Goal: Task Accomplishment & Management: Manage account settings

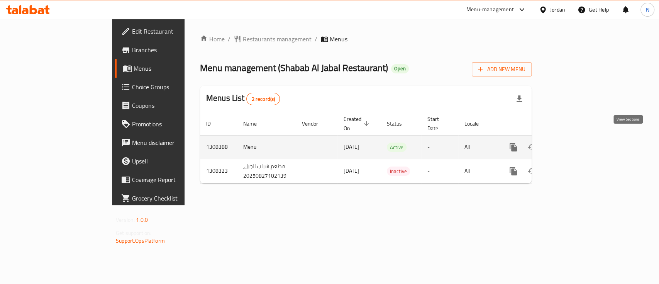
click at [579, 138] on link "enhanced table" at bounding box center [569, 147] width 19 height 19
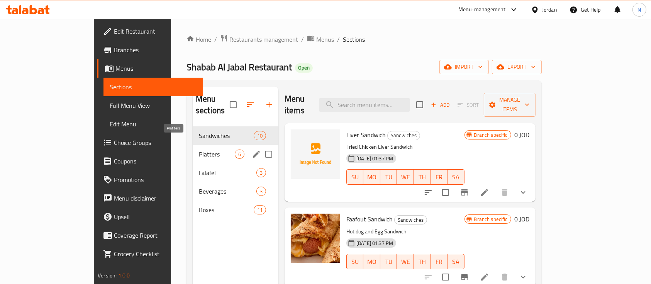
click at [199, 149] on span "Platters" at bounding box center [217, 153] width 36 height 9
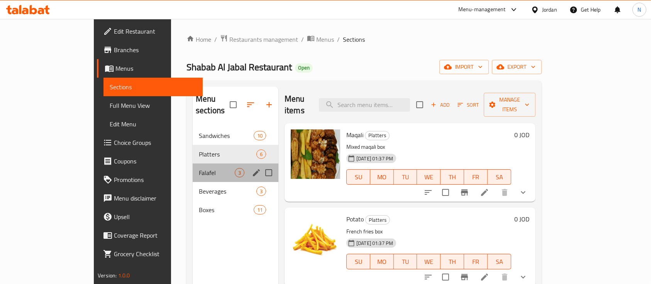
click at [193, 163] on div "Falafel 3" at bounding box center [236, 172] width 86 height 19
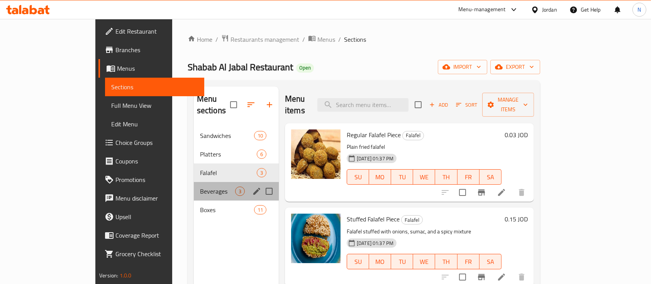
click at [194, 182] on div "Beverages 3" at bounding box center [236, 191] width 85 height 19
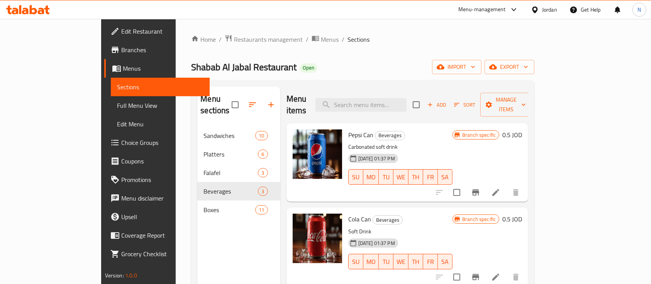
click at [31, 8] on icon at bounding box center [33, 9] width 7 height 9
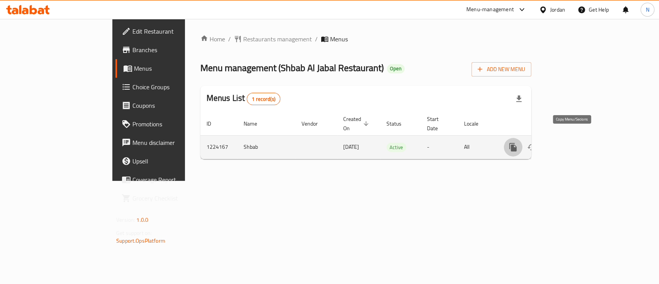
click at [517, 143] on icon "more" at bounding box center [512, 147] width 7 height 8
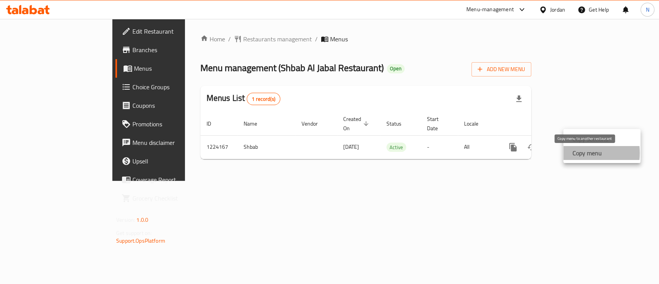
click at [575, 153] on strong "Copy menu" at bounding box center [587, 152] width 29 height 9
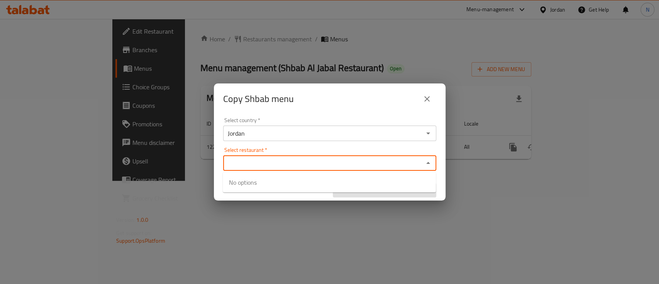
click at [263, 162] on input "Select restaurant   *" at bounding box center [324, 163] width 196 height 11
paste input "775751"
type input "775751"
click at [302, 161] on input "775751" at bounding box center [324, 163] width 196 height 11
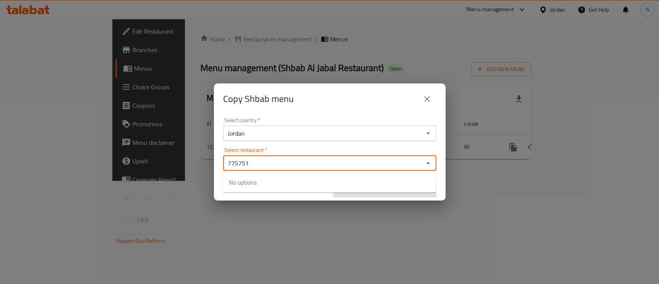
click at [302, 161] on input "775751" at bounding box center [324, 163] width 196 height 11
paste input "مطعم شباب الجبل"
type input "مطعم شباب الجبل"
click at [259, 163] on input "مطعم شباب الجبل" at bounding box center [324, 163] width 196 height 11
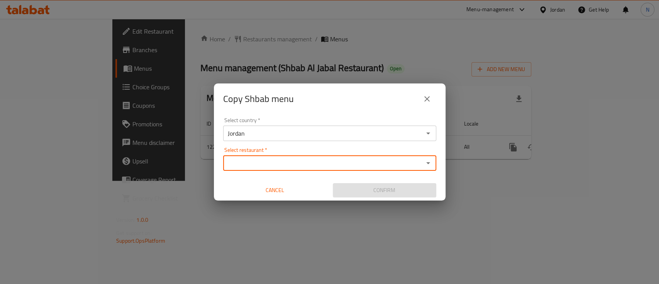
paste input "704849"
type input "704849"
paste input "Shabab Al Jabal Restaurant"
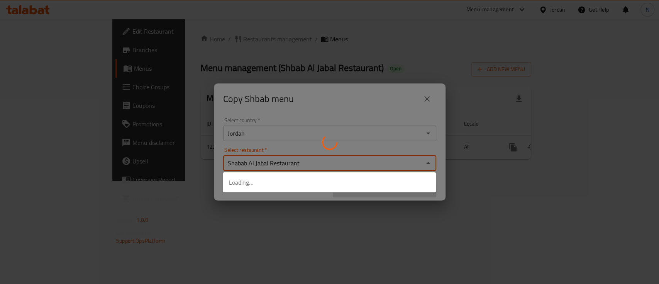
type input "Shabab Al Jabal Restaurant"
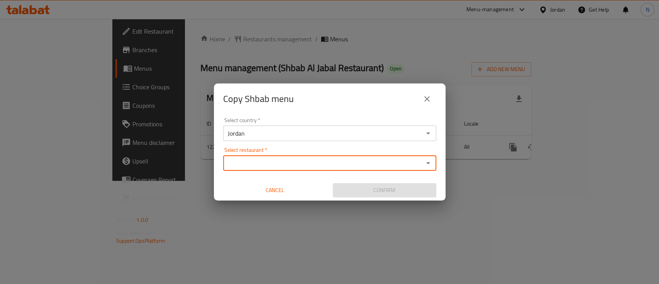
click at [285, 163] on input "Select restaurant   *" at bounding box center [324, 163] width 196 height 11
paste input "Shabab Al Jabal Restaurant"
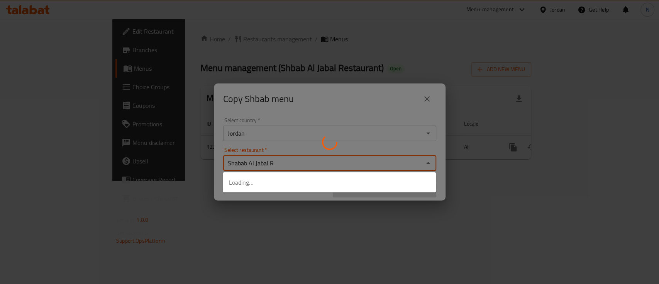
type input "Shabab Al Jabal"
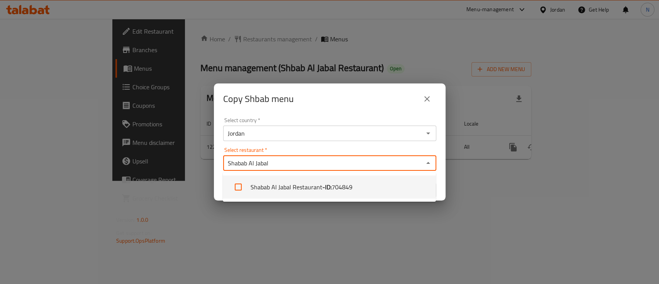
click at [309, 185] on li "Shabab Al Jabal Restaurant - ID: 704849" at bounding box center [329, 186] width 213 height 23
checkbox input "true"
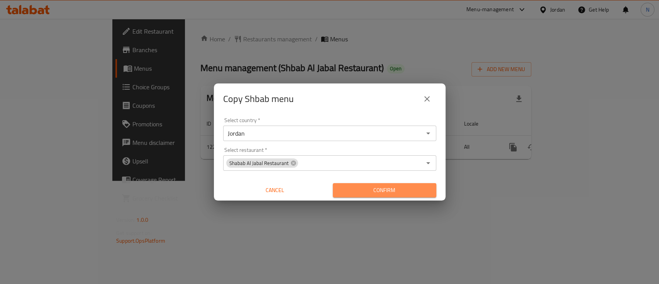
click at [386, 192] on span "Confirm" at bounding box center [384, 190] width 91 height 10
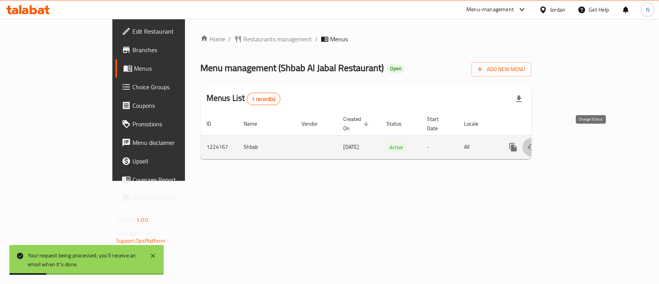
click at [541, 138] on button "enhanced table" at bounding box center [532, 147] width 19 height 19
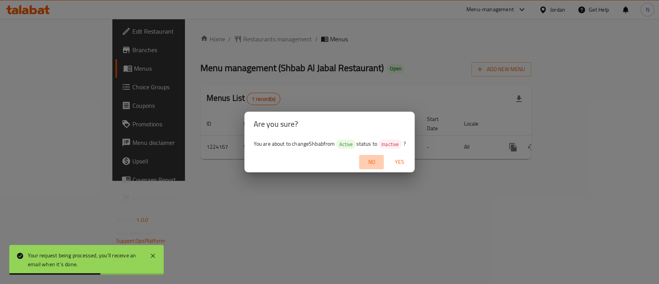
click at [374, 166] on span "No" at bounding box center [371, 162] width 19 height 10
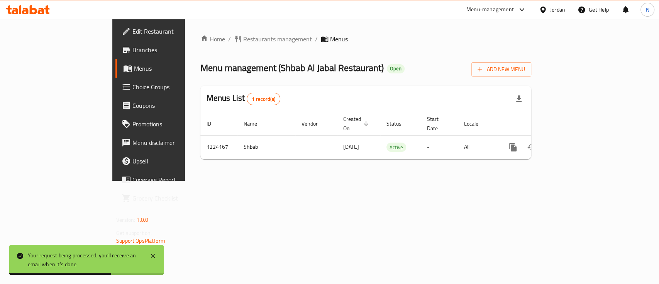
click at [132, 45] on span "Branches" at bounding box center [174, 49] width 84 height 9
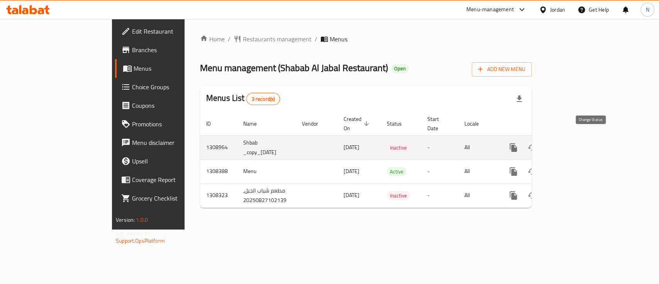
click at [541, 144] on button "enhanced table" at bounding box center [532, 147] width 19 height 19
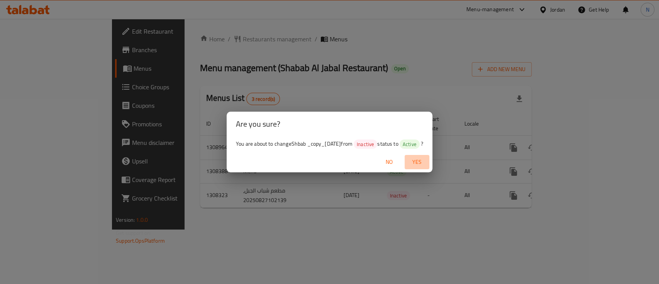
click at [421, 161] on span "Yes" at bounding box center [417, 162] width 19 height 10
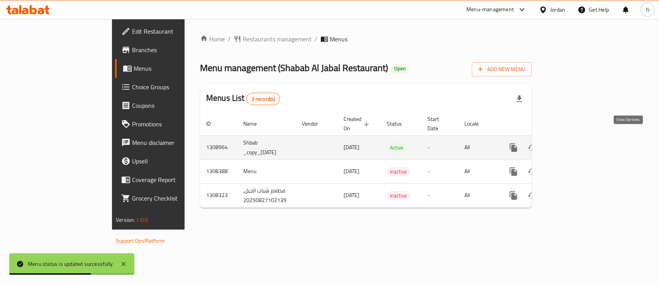
click at [574, 143] on icon "enhanced table" at bounding box center [569, 147] width 9 height 9
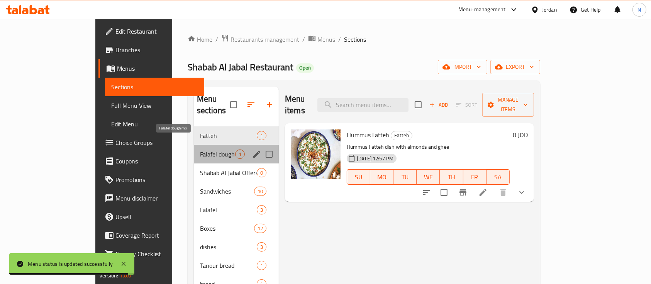
click at [200, 149] on span "Falafel dough mix" at bounding box center [217, 153] width 35 height 9
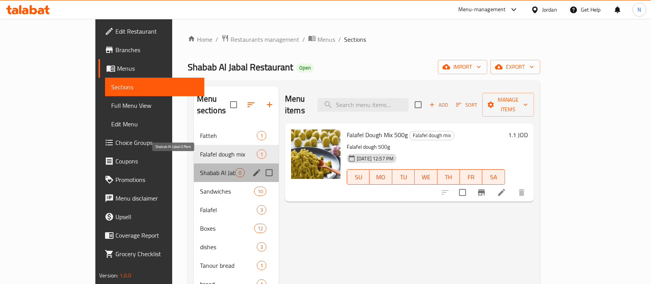
click at [200, 168] on span "Shabab Al Jabal Offers" at bounding box center [217, 172] width 35 height 9
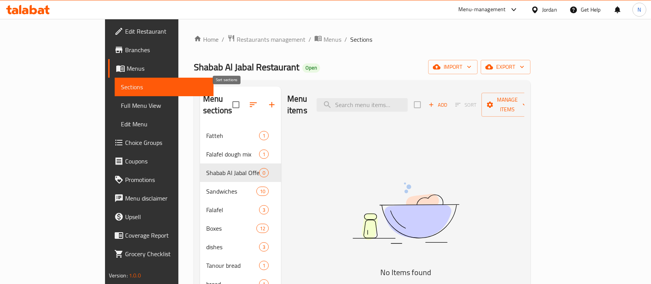
click at [249, 100] on icon "button" at bounding box center [253, 104] width 9 height 9
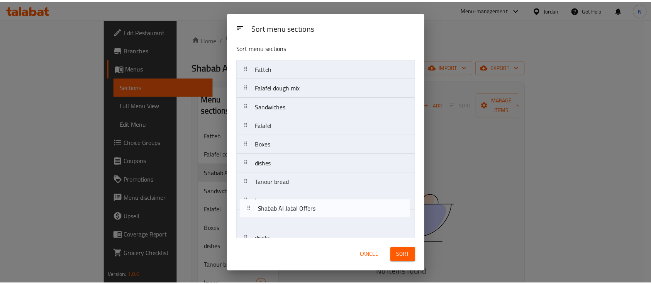
scroll to position [16, 0]
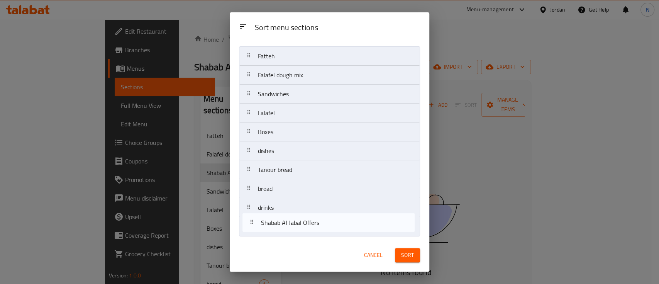
drag, startPoint x: 276, startPoint y: 114, endPoint x: 279, endPoint y: 226, distance: 112.8
click at [279, 226] on nav "Fatteh Falafel dough mix Shabab Al Jabal Offers Sandwiches Falafel Boxes dishes…" at bounding box center [329, 141] width 181 height 190
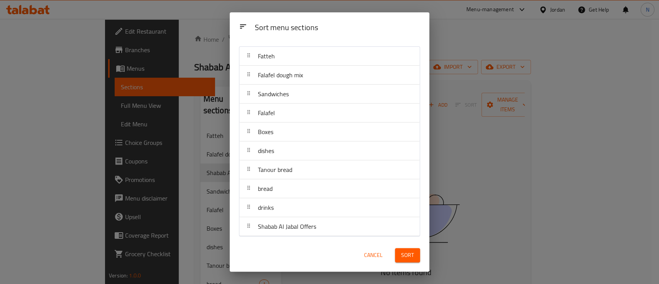
click at [401, 256] on button "Sort" at bounding box center [407, 255] width 25 height 14
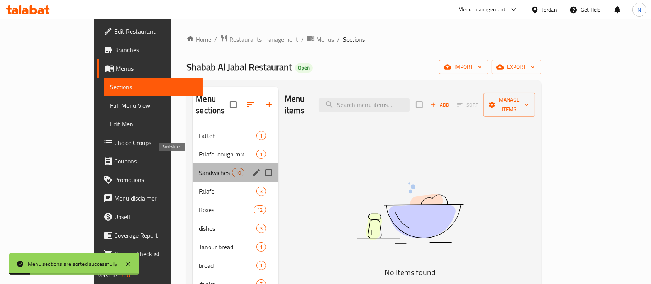
click at [199, 168] on span "Sandwiches" at bounding box center [215, 172] width 33 height 9
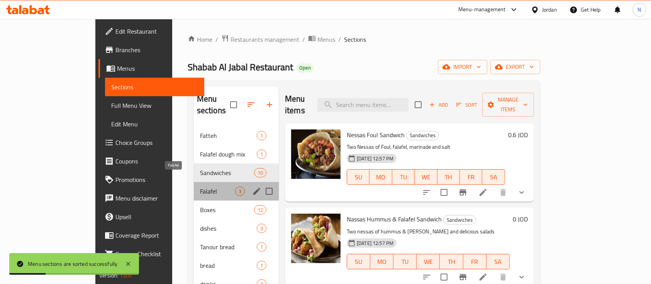
click at [200, 187] on span "Falafel" at bounding box center [217, 191] width 35 height 9
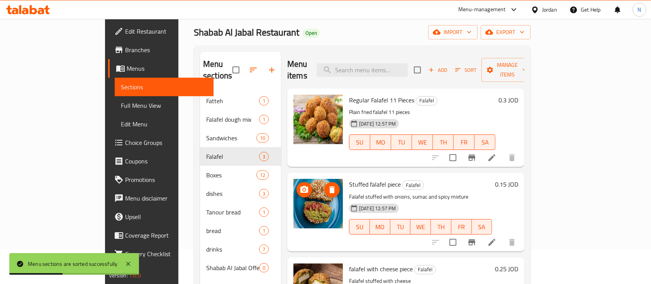
scroll to position [51, 0]
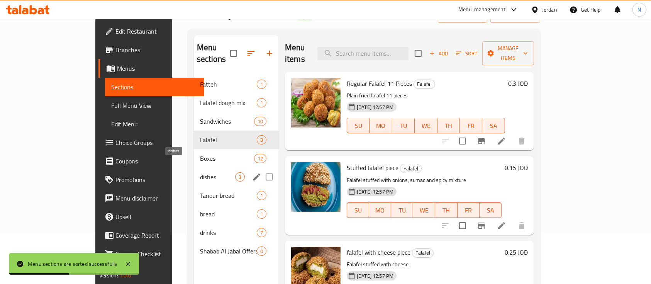
click at [200, 172] on span "dishes" at bounding box center [217, 176] width 35 height 9
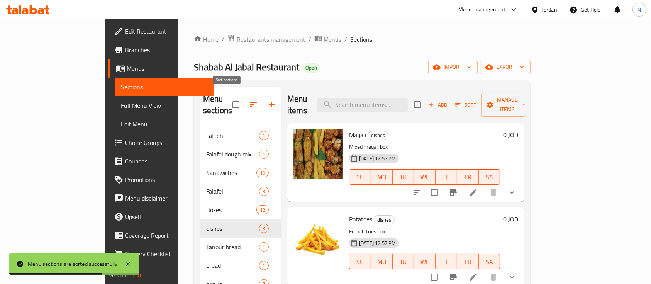
click at [249, 100] on icon "button" at bounding box center [253, 104] width 9 height 9
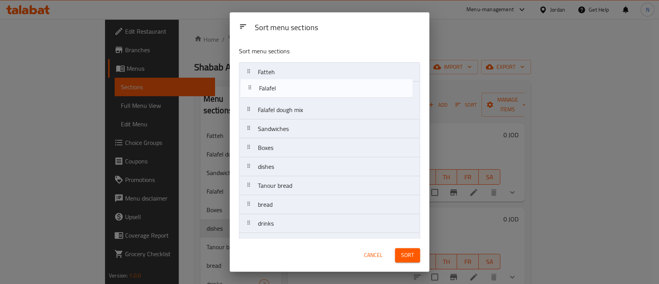
drag, startPoint x: 290, startPoint y: 132, endPoint x: 292, endPoint y: 88, distance: 43.7
click at [292, 88] on nav "Fatteh Falafel dough mix Sandwiches Falafel Boxes dishes Tanour bread bread dri…" at bounding box center [329, 157] width 181 height 190
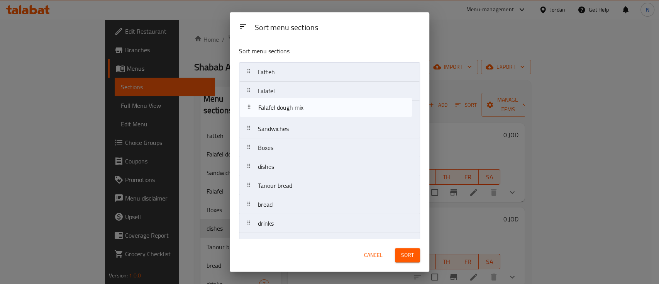
drag, startPoint x: 295, startPoint y: 112, endPoint x: 296, endPoint y: 108, distance: 4.3
click at [296, 108] on nav "Fatteh Falafel Falafel dough mix Sandwiches Boxes dishes Tanour bread bread dri…" at bounding box center [329, 157] width 181 height 190
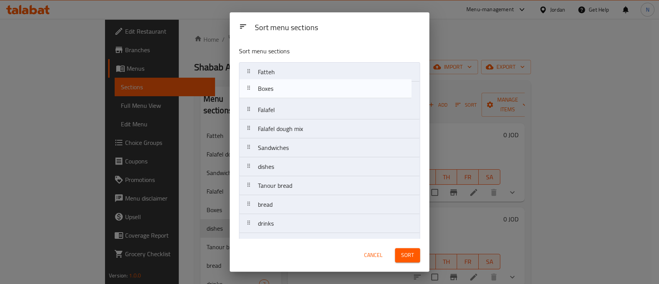
drag, startPoint x: 284, startPoint y: 154, endPoint x: 284, endPoint y: 91, distance: 62.6
click at [284, 91] on nav "Fatteh Falafel Falafel dough mix Sandwiches Boxes dishes Tanour bread bread dri…" at bounding box center [329, 157] width 181 height 190
drag, startPoint x: 283, startPoint y: 73, endPoint x: 283, endPoint y: 92, distance: 19.3
click at [283, 92] on nav "Fatteh Boxes Falafel Falafel dough mix Sandwiches dishes Tanour bread bread dri…" at bounding box center [329, 157] width 181 height 190
drag, startPoint x: 295, startPoint y: 166, endPoint x: 294, endPoint y: 90, distance: 76.5
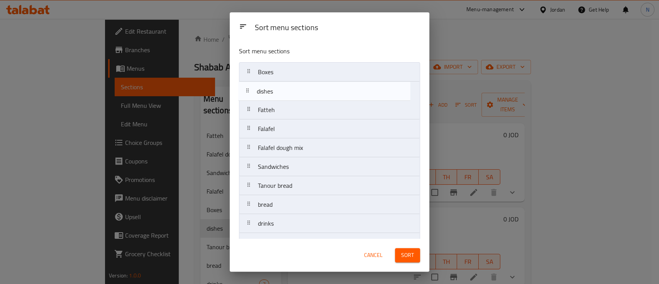
click at [294, 90] on nav "Boxes Fatteh Falafel Falafel dough mix Sandwiches dishes Tanour bread bread dri…" at bounding box center [329, 157] width 181 height 190
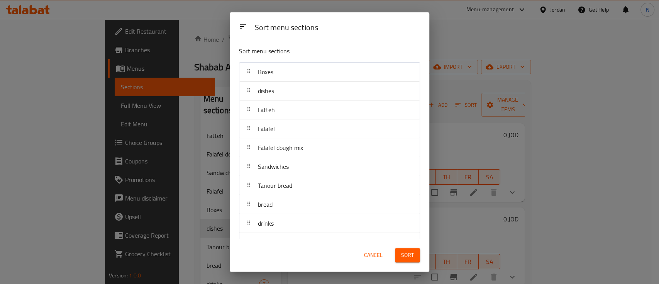
click at [403, 252] on span "Sort" at bounding box center [407, 255] width 13 height 10
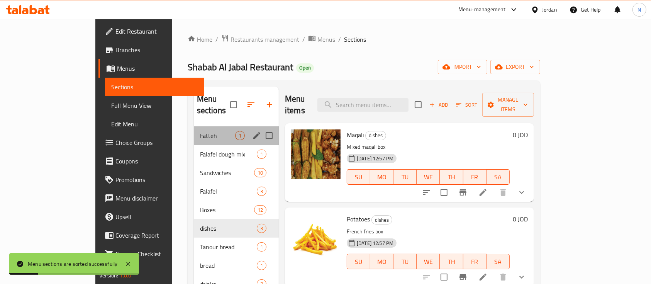
click at [194, 131] on div "Fatteh 1" at bounding box center [236, 135] width 85 height 19
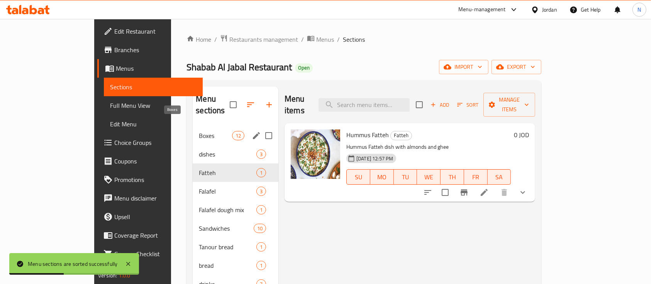
click at [199, 131] on span "Boxes" at bounding box center [215, 135] width 33 height 9
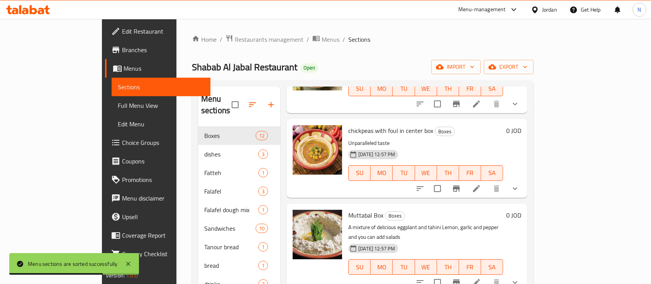
scroll to position [412, 0]
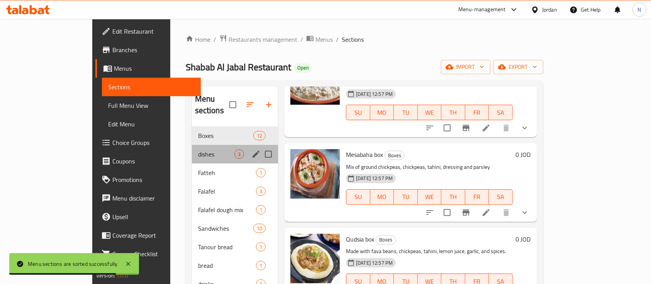
click at [192, 147] on div "dishes 3" at bounding box center [235, 154] width 86 height 19
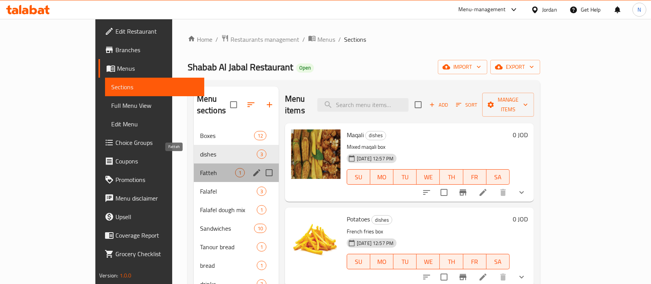
click at [200, 168] on span "Fatteh" at bounding box center [217, 172] width 35 height 9
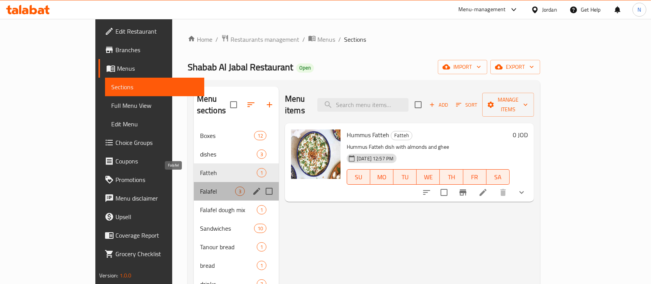
click at [200, 187] on span "Falafel" at bounding box center [217, 191] width 35 height 9
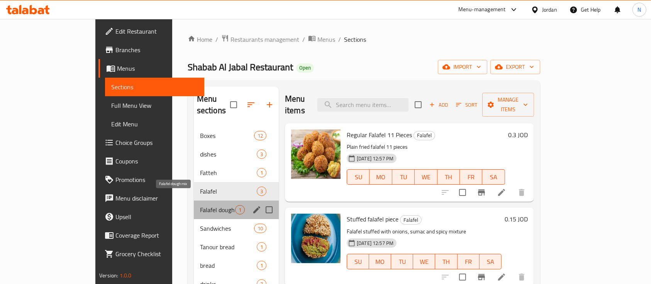
click at [200, 205] on span "Falafel dough mix" at bounding box center [217, 209] width 35 height 9
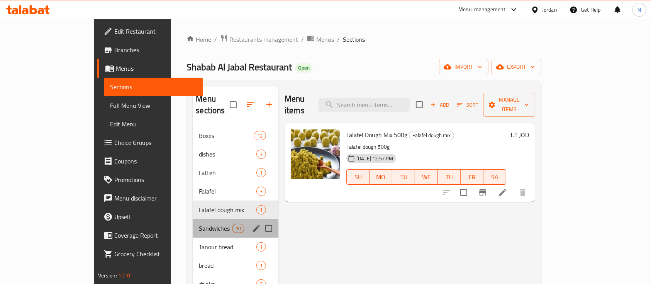
click at [193, 219] on div "Sandwiches 10" at bounding box center [236, 228] width 86 height 19
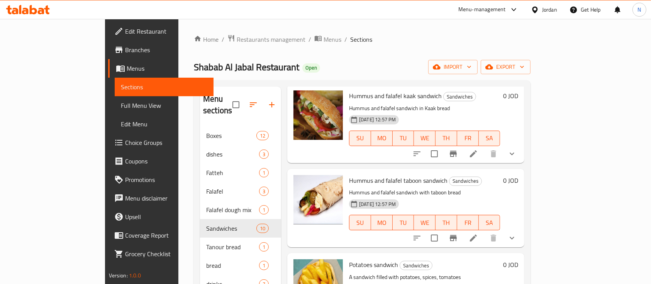
scroll to position [579, 0]
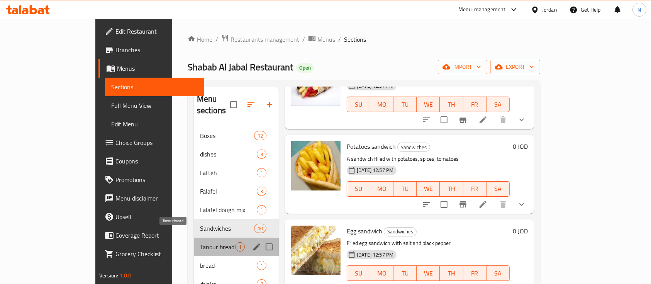
click at [200, 242] on span "Tanour bread" at bounding box center [217, 246] width 35 height 9
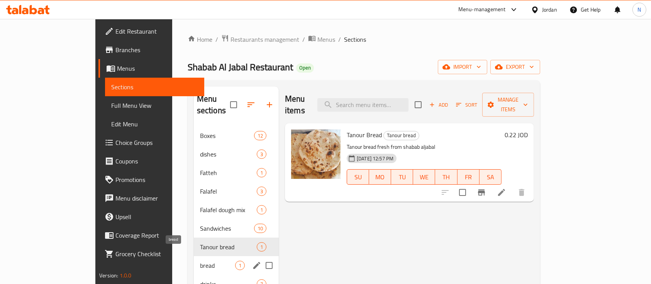
click at [200, 261] on span "bread" at bounding box center [217, 265] width 35 height 9
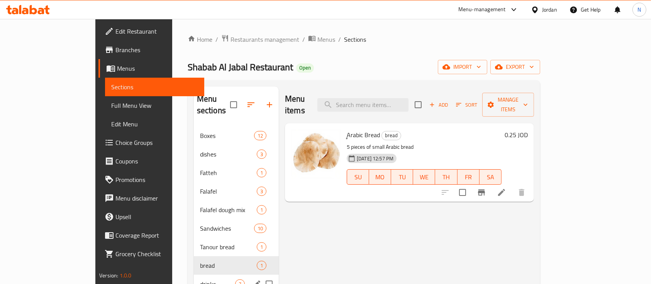
click at [194, 275] on div "drinks 7" at bounding box center [236, 284] width 85 height 19
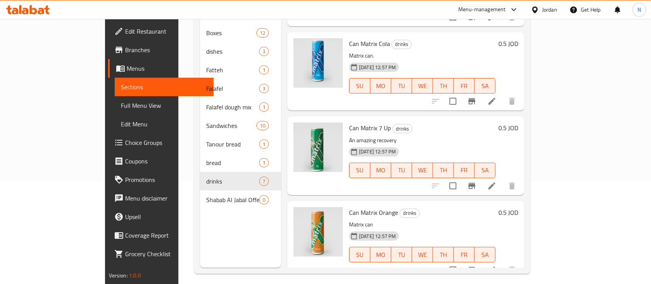
scroll to position [108, 0]
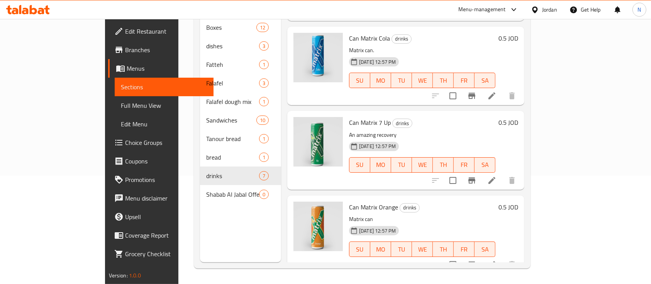
click at [12, 15] on div at bounding box center [28, 9] width 56 height 15
click at [13, 12] on icon at bounding box center [15, 11] width 7 height 7
